Goal: Find specific page/section: Find specific page/section

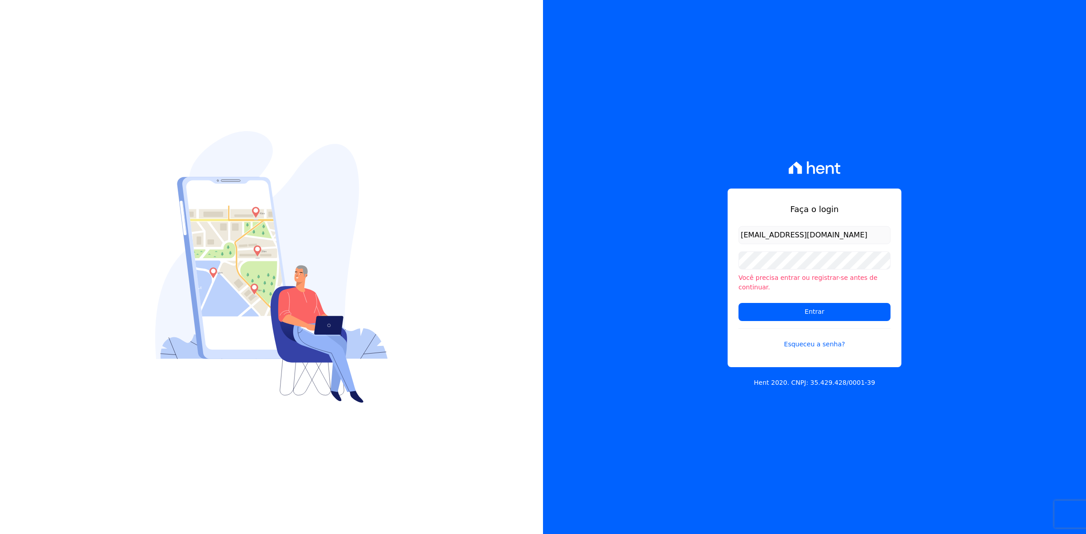
drag, startPoint x: 727, startPoint y: 248, endPoint x: 741, endPoint y: 238, distance: 16.8
click at [728, 247] on div "Faça o login marla@apiceincorporadora.com.br Você precisa entrar ou registrar-s…" at bounding box center [815, 278] width 174 height 179
drag, startPoint x: 757, startPoint y: 238, endPoint x: 715, endPoint y: 238, distance: 42.1
click at [715, 238] on div "Faça o login marla@apiceincorporadora.com.br Você precisa entrar ou registrar-s…" at bounding box center [814, 267] width 543 height 534
type input "kalil@apiceincorporadora.com.br"
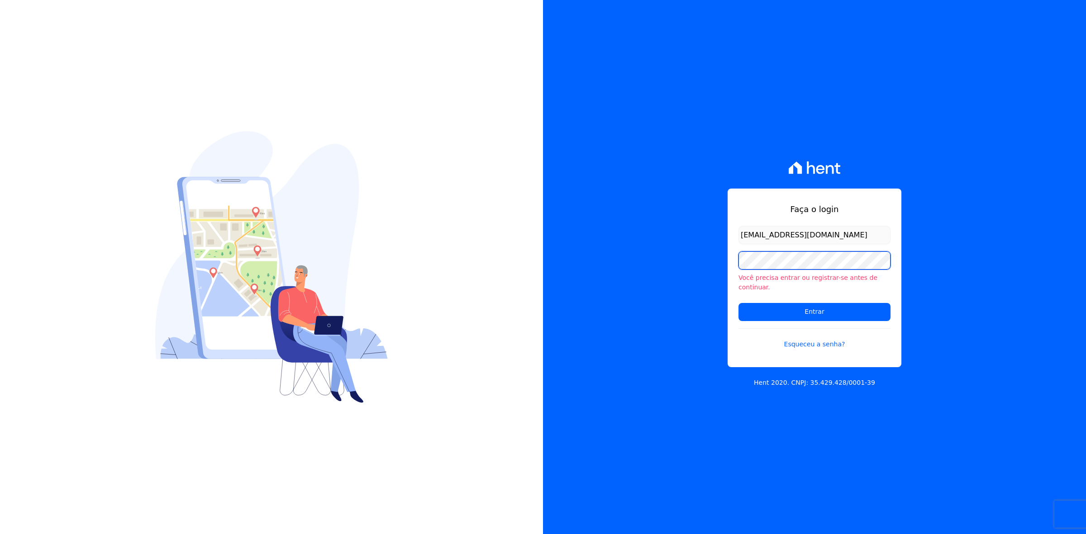
click at [738, 303] on input "Entrar" at bounding box center [814, 312] width 152 height 18
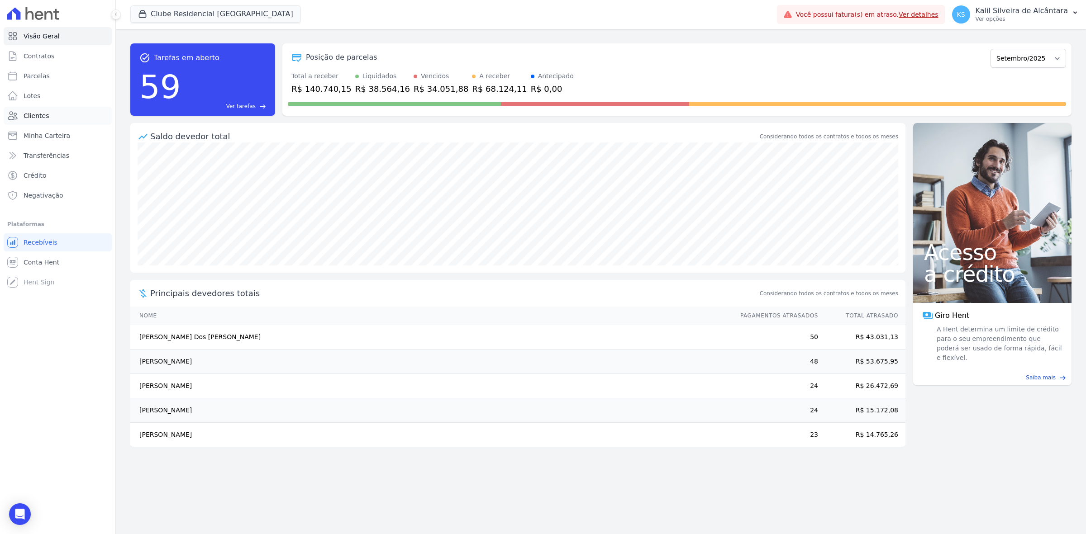
click at [59, 111] on link "Clientes" at bounding box center [58, 116] width 108 height 18
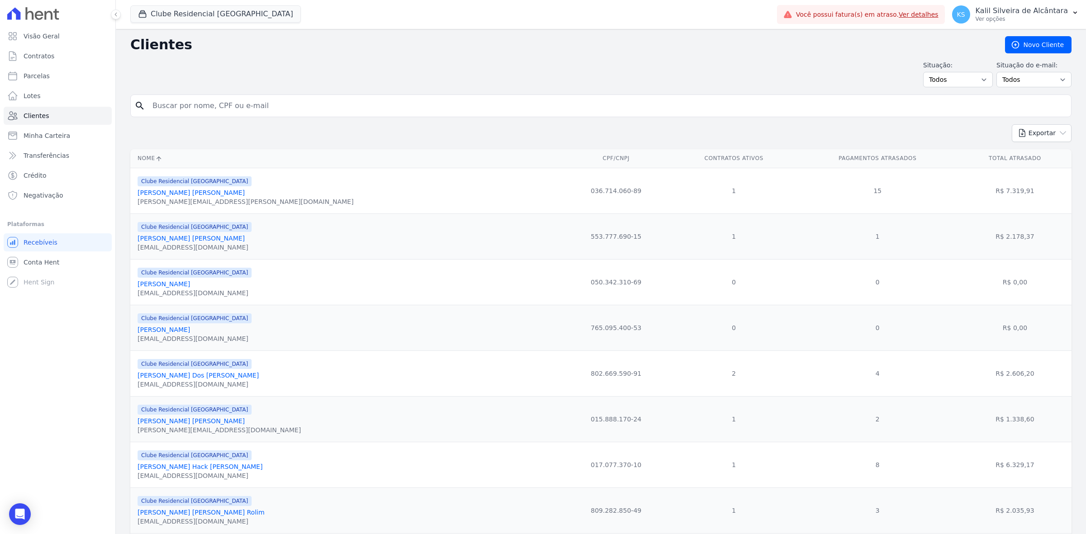
drag, startPoint x: 476, startPoint y: 88, endPoint x: 480, endPoint y: 105, distance: 17.9
click at [480, 105] on input "search" at bounding box center [607, 106] width 920 height 18
type input "[PERSON_NAME]["
click at [271, 109] on input "search" at bounding box center [607, 106] width 920 height 18
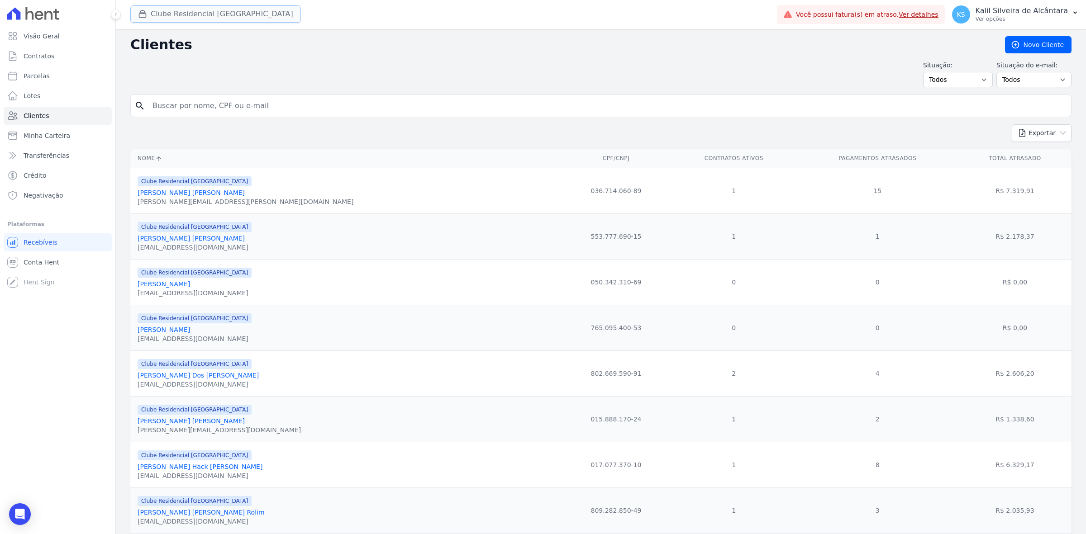
click at [232, 19] on button "Clube Residencial [GEOGRAPHIC_DATA]" at bounding box center [215, 13] width 171 height 17
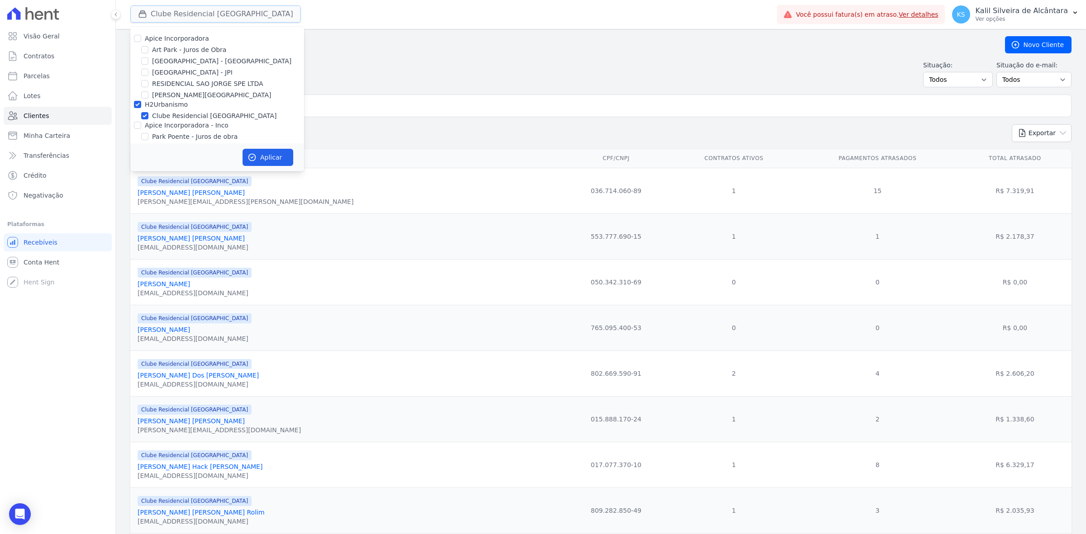
click at [232, 19] on button "Clube Residencial [GEOGRAPHIC_DATA]" at bounding box center [215, 13] width 171 height 17
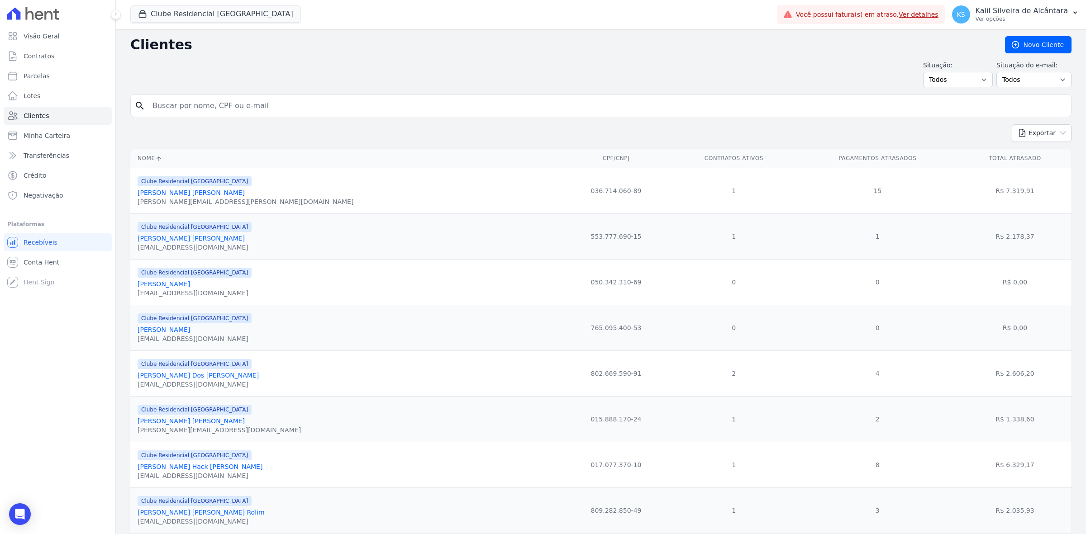
click at [194, 24] on div "Clube Residencial [GEOGRAPHIC_DATA][PERSON_NAME] Incorporadora [GEOGRAPHIC_DATA…" at bounding box center [451, 15] width 643 height 30
click at [189, 24] on div "Clube Residencial [GEOGRAPHIC_DATA][PERSON_NAME] Incorporadora [GEOGRAPHIC_DATA…" at bounding box center [451, 15] width 643 height 30
click at [190, 19] on button "Clube Residencial [GEOGRAPHIC_DATA]" at bounding box center [215, 13] width 171 height 17
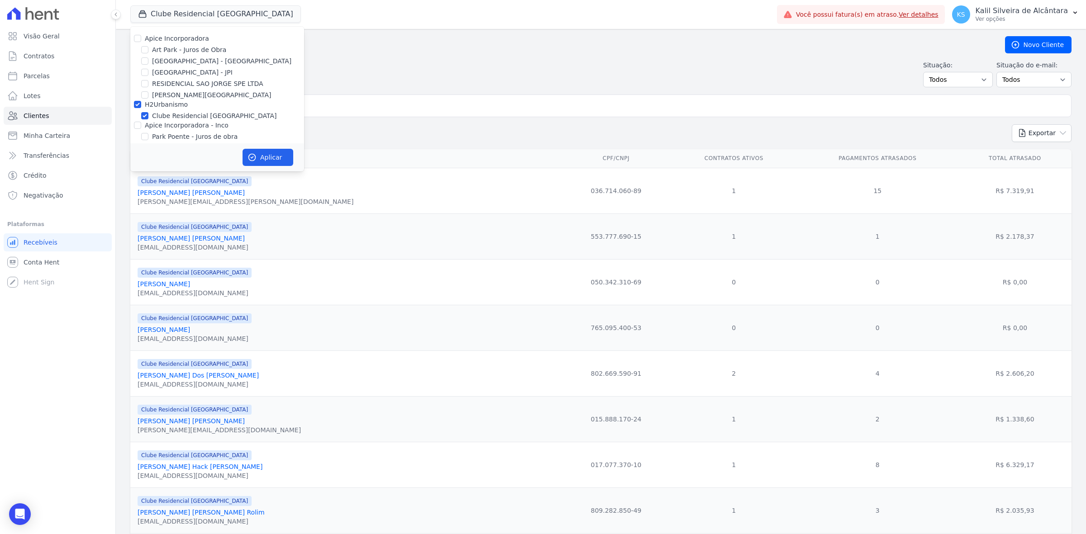
click at [154, 35] on label "Apice Incorporadora" at bounding box center [177, 38] width 64 height 7
click at [141, 35] on input "Apice Incorporadora" at bounding box center [137, 38] width 7 height 7
checkbox input "true"
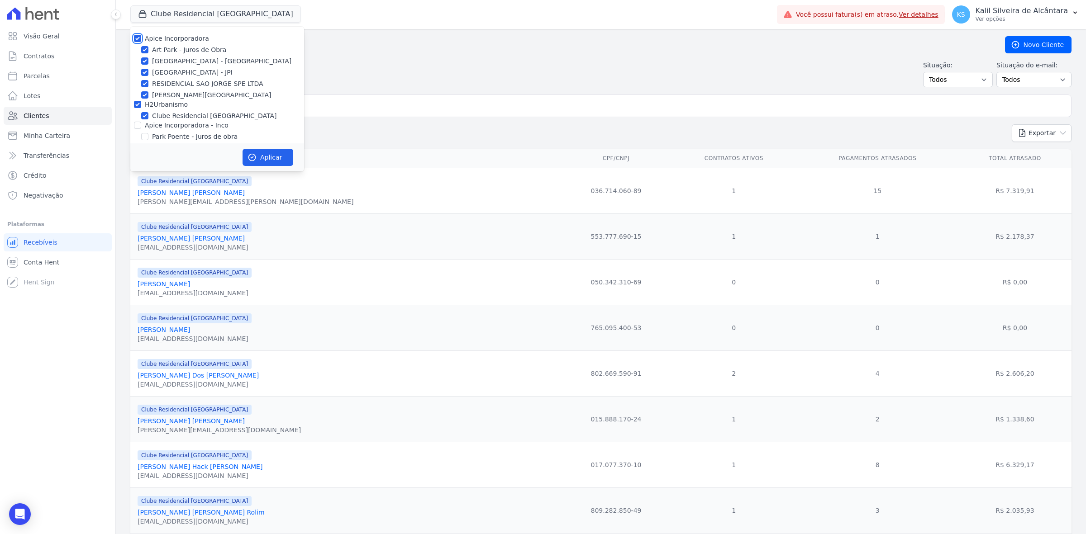
checkbox input "true"
click at [183, 122] on label "Apice Incorporadora - Inco" at bounding box center [187, 125] width 84 height 7
click at [141, 122] on input "Apice Incorporadora - Inco" at bounding box center [137, 125] width 7 height 7
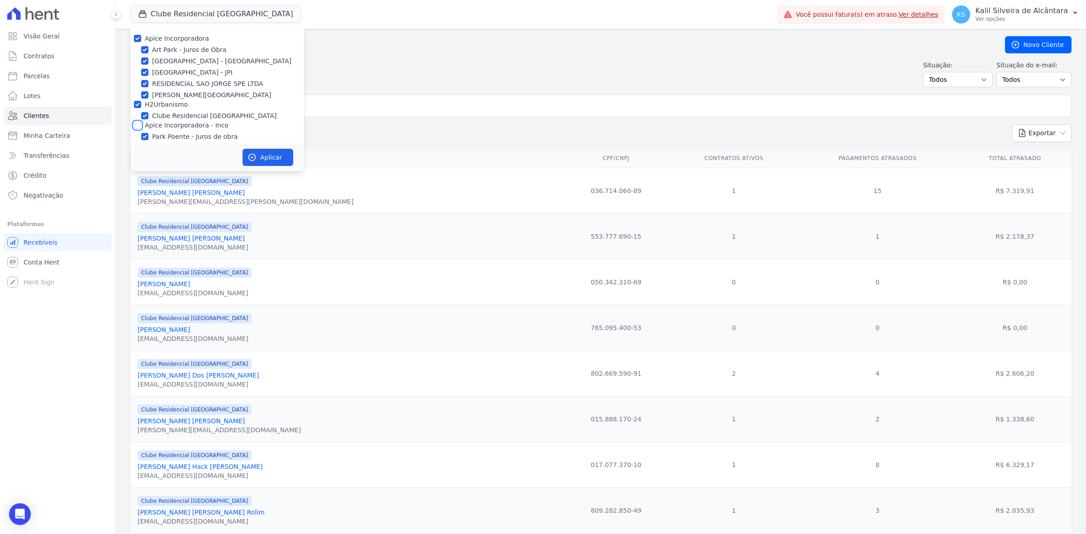
checkbox input "true"
click at [248, 150] on button "Aplicar" at bounding box center [268, 157] width 51 height 17
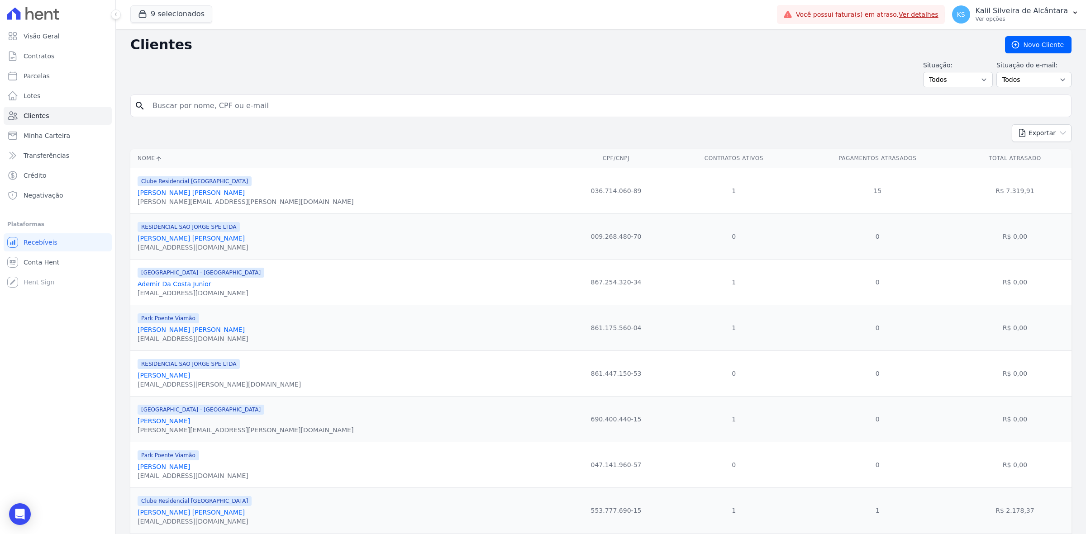
click at [361, 109] on input "search" at bounding box center [607, 106] width 920 height 18
type input "[PERSON_NAME]"
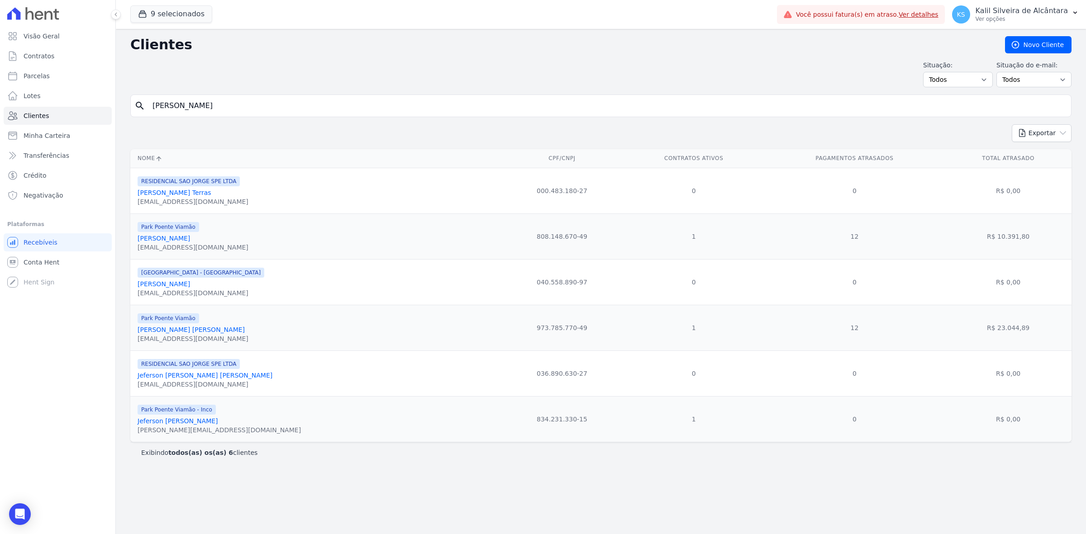
click at [210, 333] on link "[PERSON_NAME] [PERSON_NAME]" at bounding box center [191, 329] width 107 height 7
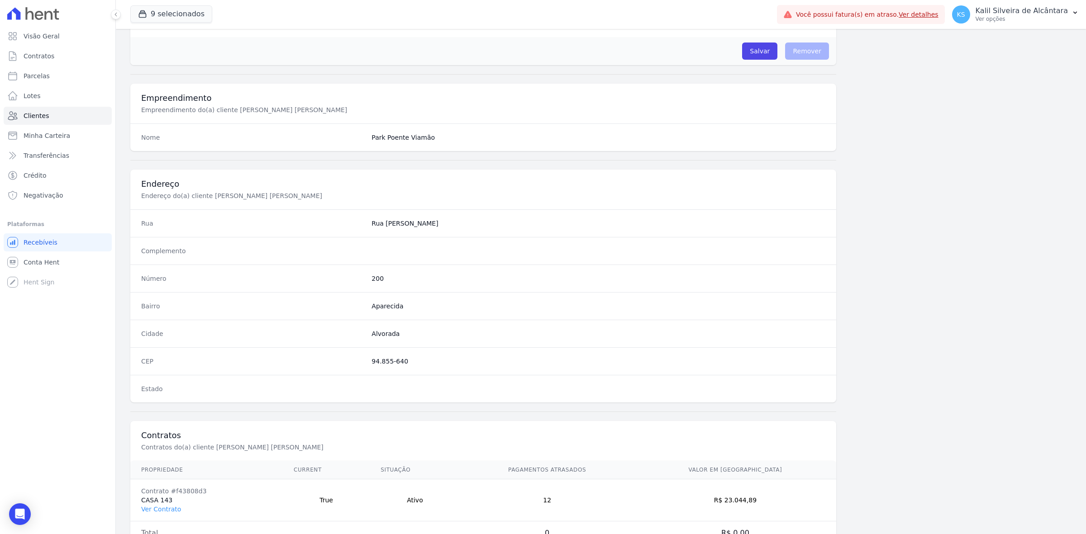
scroll to position [315, 0]
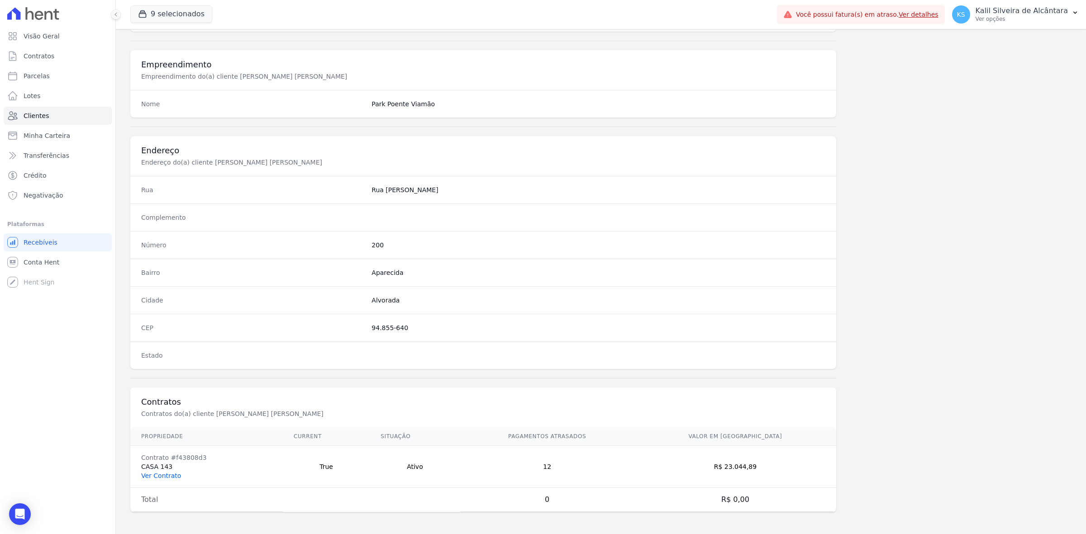
click at [168, 478] on link "Ver Contrato" at bounding box center [161, 475] width 40 height 7
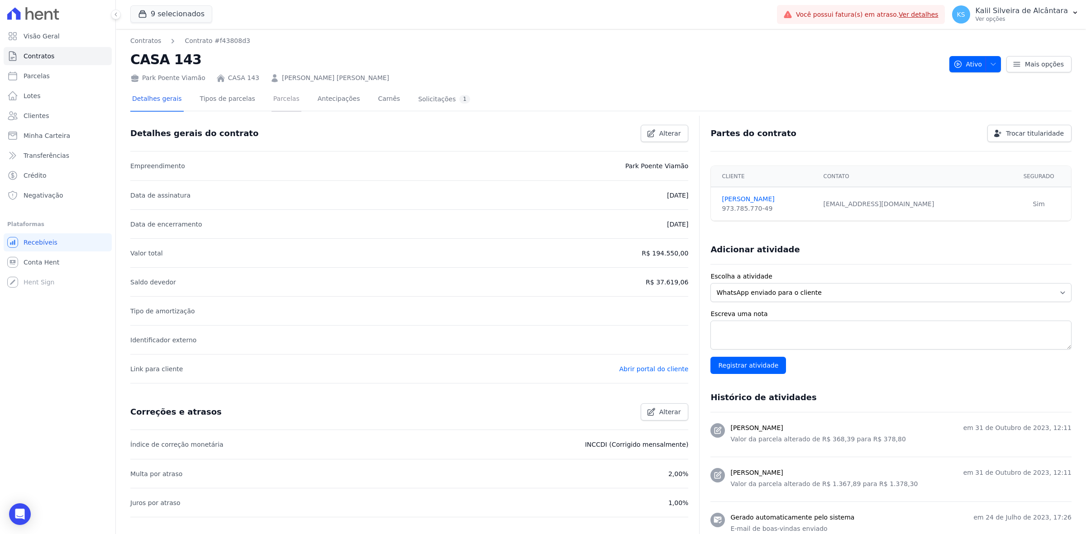
click at [276, 98] on link "Parcelas" at bounding box center [286, 100] width 30 height 24
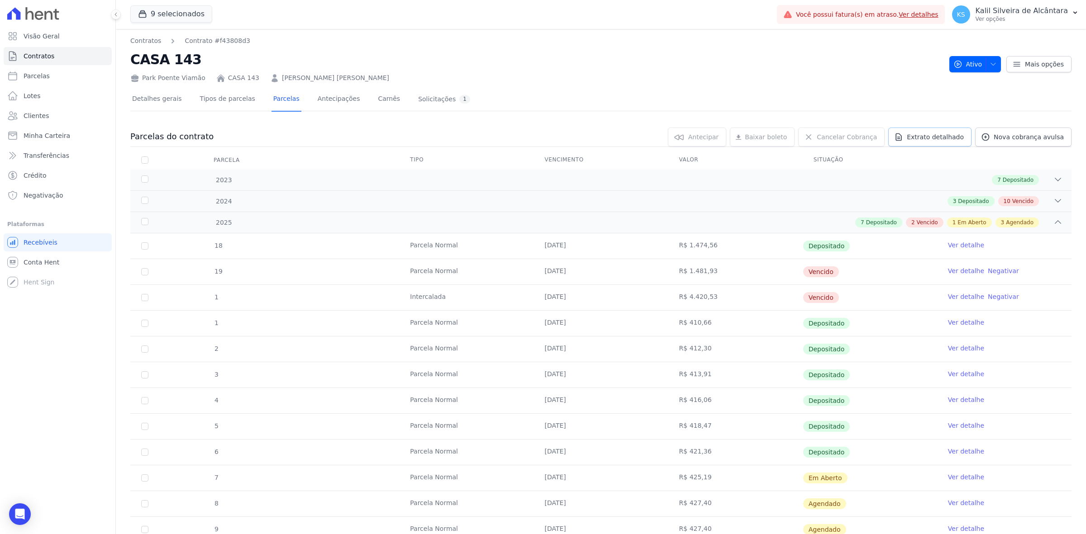
click at [928, 138] on span "Extrato detalhado" at bounding box center [935, 137] width 57 height 9
click at [1043, 140] on span "Exportar PDF" at bounding box center [1057, 137] width 48 height 9
